Goal: Information Seeking & Learning: Find specific fact

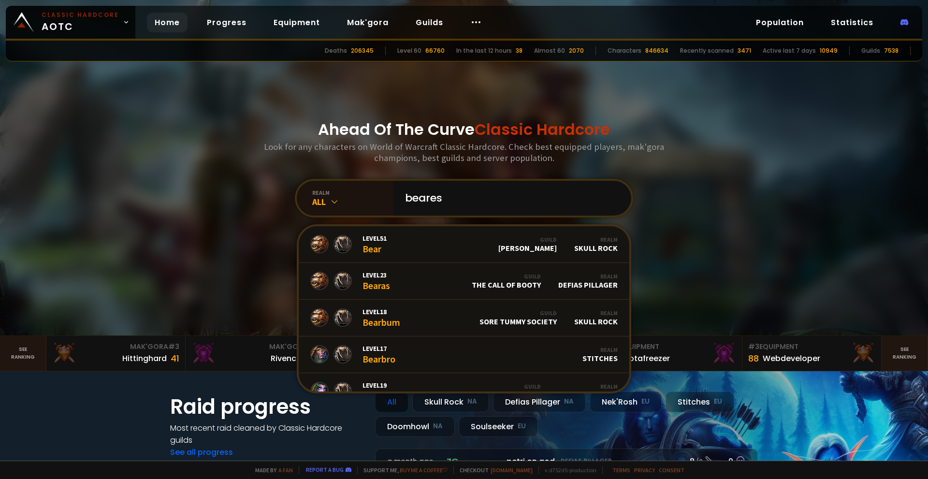
type input "bearest"
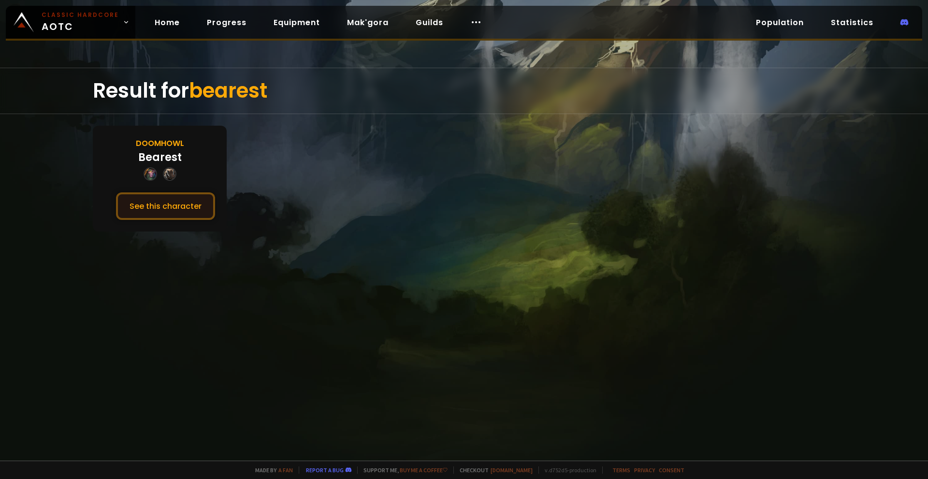
click at [171, 198] on button "See this character" at bounding box center [165, 206] width 99 height 28
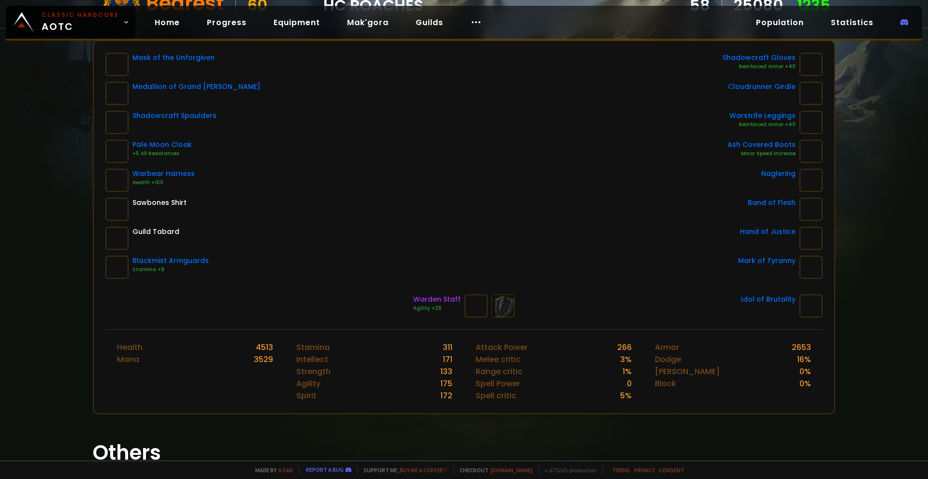
scroll to position [239, 0]
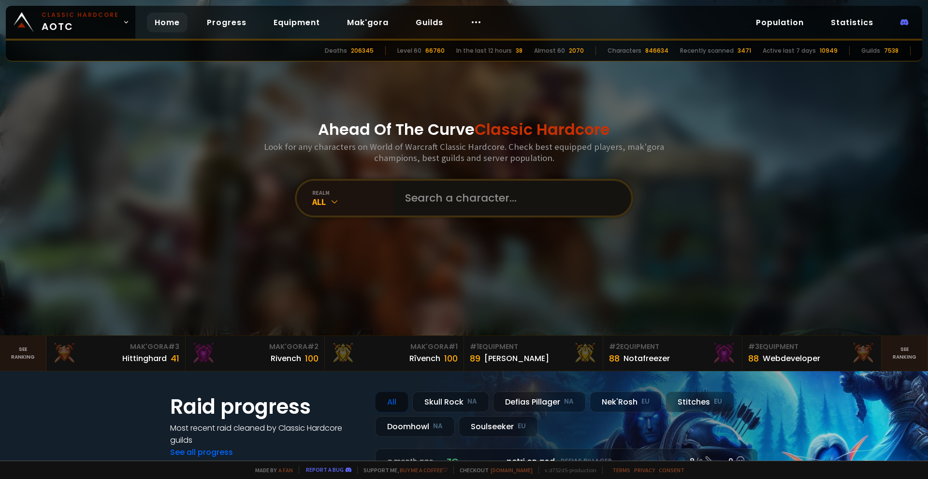
click at [464, 195] on input "text" at bounding box center [509, 198] width 220 height 35
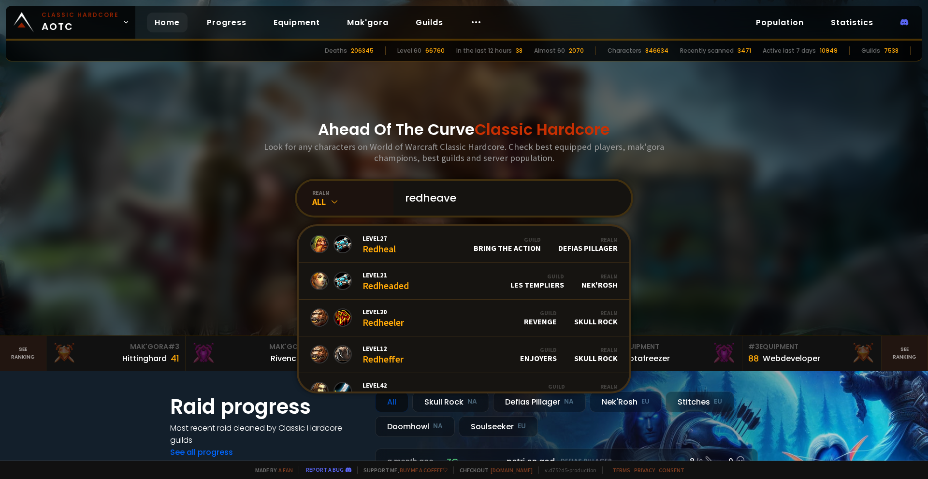
type input "redheaven"
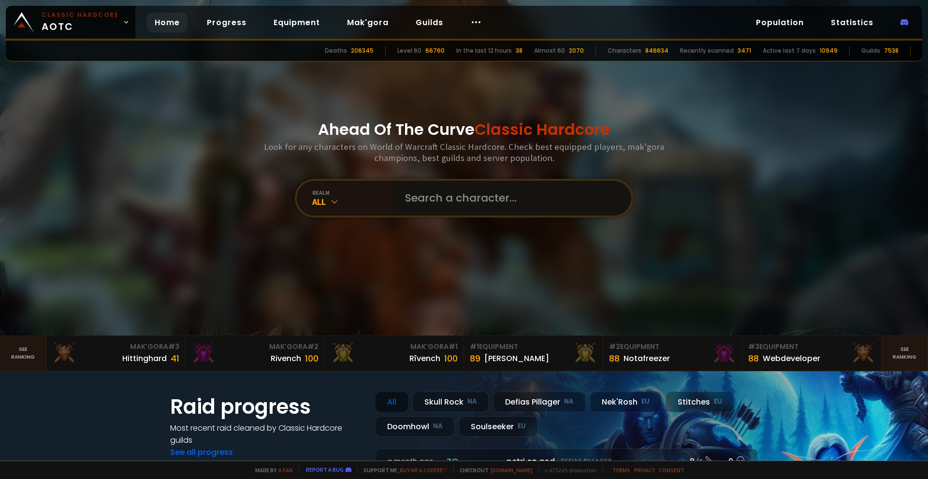
click at [419, 193] on input "text" at bounding box center [509, 198] width 220 height 35
click at [333, 205] on icon at bounding box center [335, 202] width 10 height 10
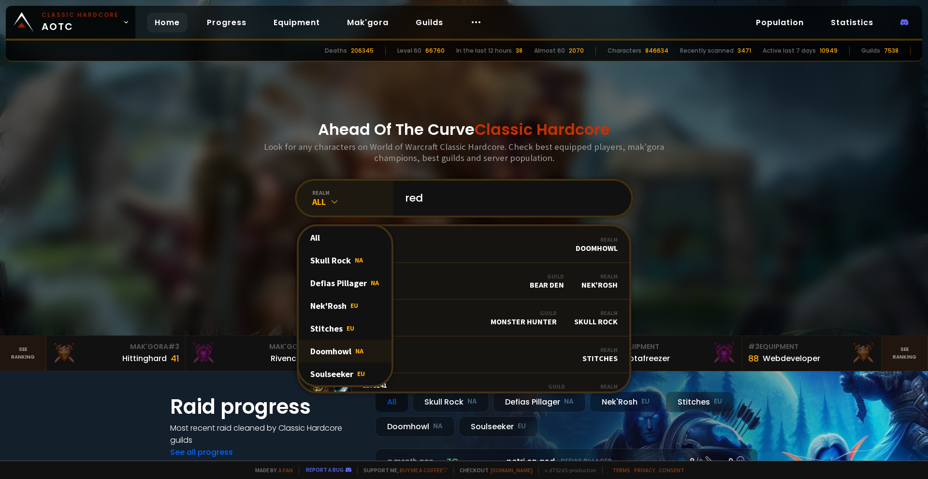
click at [348, 350] on div "Doomhowl NA" at bounding box center [345, 351] width 93 height 23
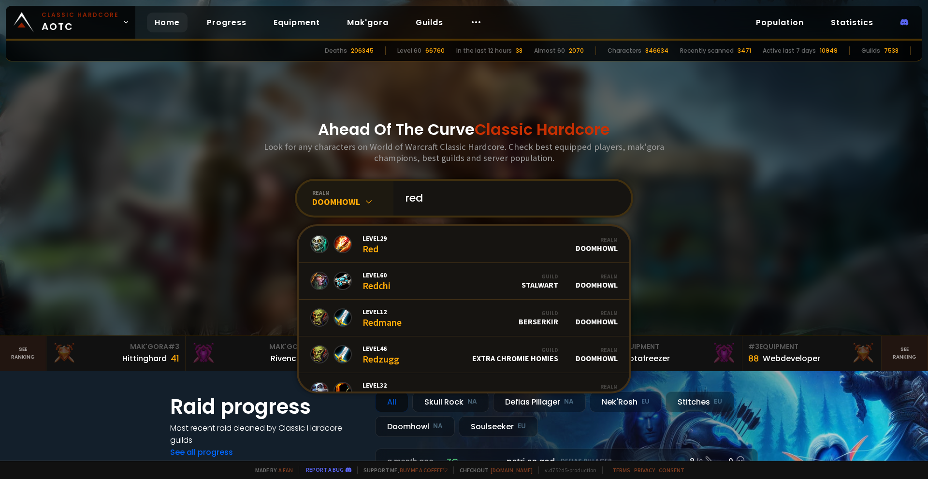
click at [441, 194] on input "red" at bounding box center [509, 198] width 220 height 35
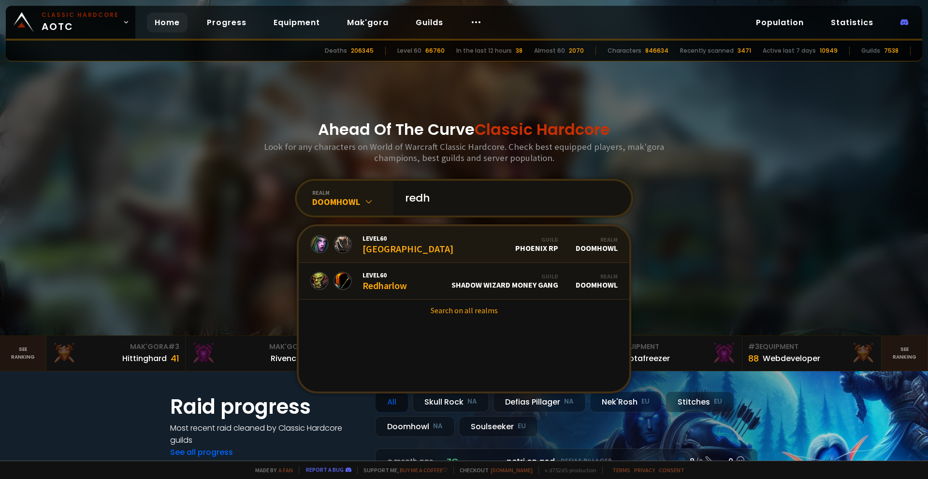
type input "redh"
click at [405, 243] on link "Level 60 Redhaven Guild Phoenix RP Realm Doomhowl" at bounding box center [464, 244] width 330 height 37
